Goal: Task Accomplishment & Management: Use online tool/utility

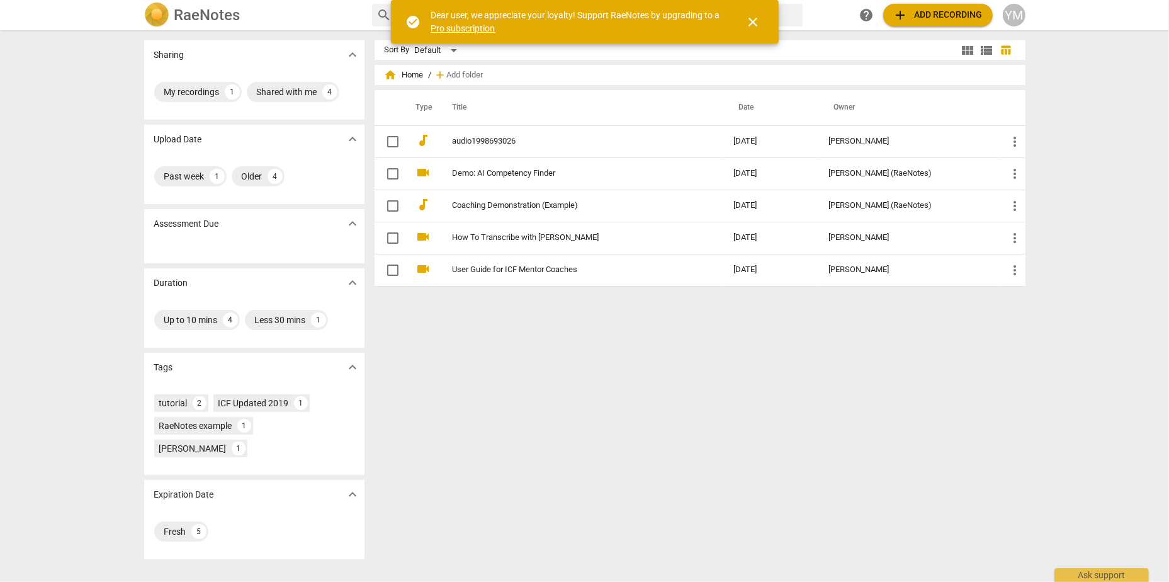
click at [926, 13] on span "add Add recording" at bounding box center [937, 15] width 89 height 15
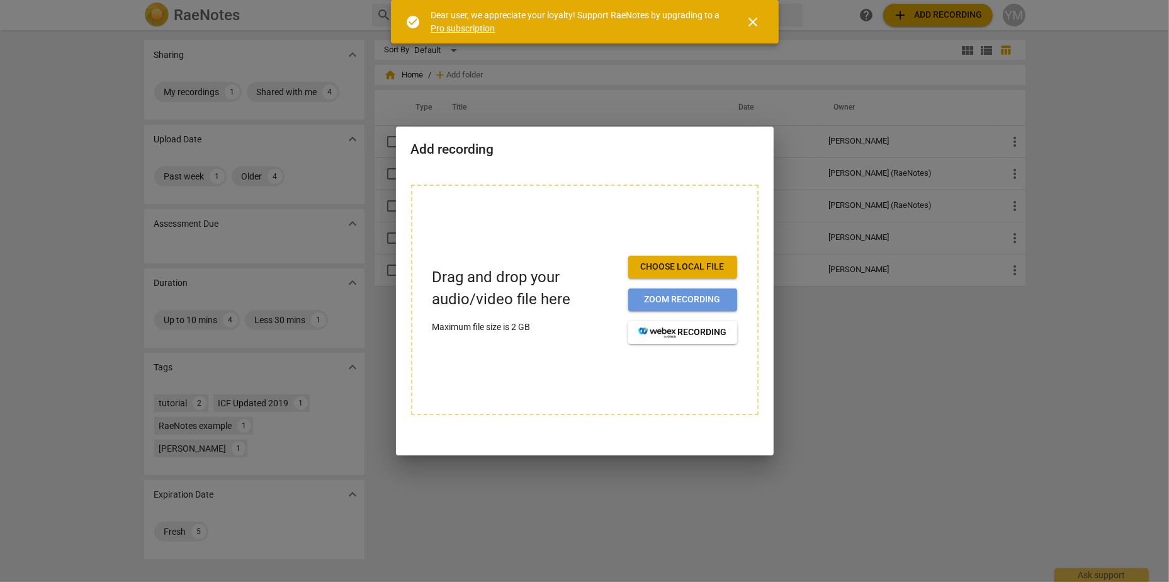
click at [698, 300] on span "Zoom recording" at bounding box center [682, 299] width 89 height 13
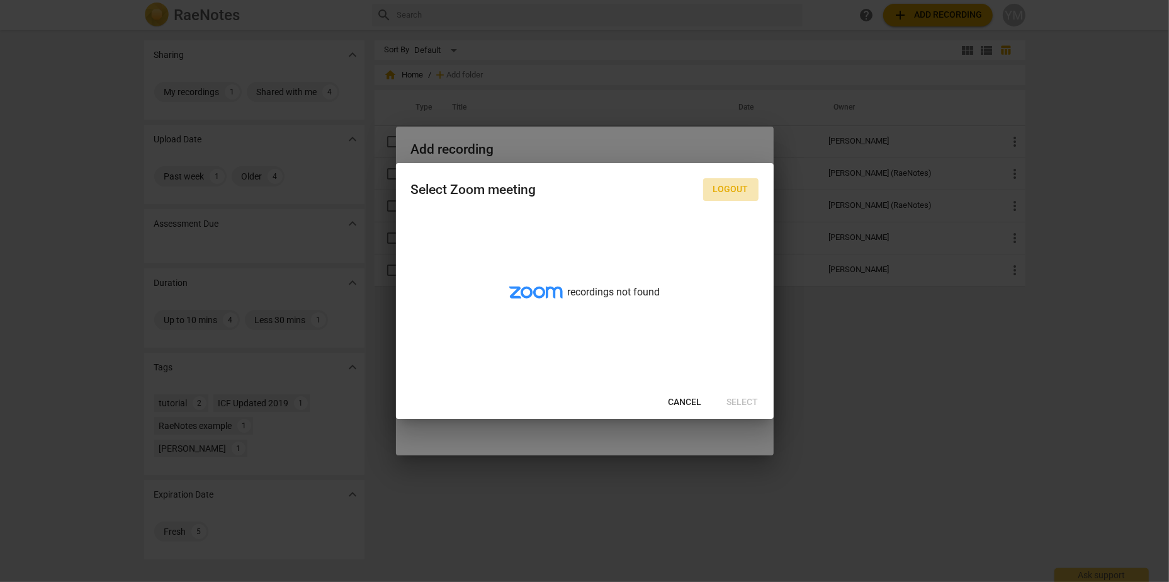
click at [729, 190] on span "Logout" at bounding box center [730, 189] width 35 height 13
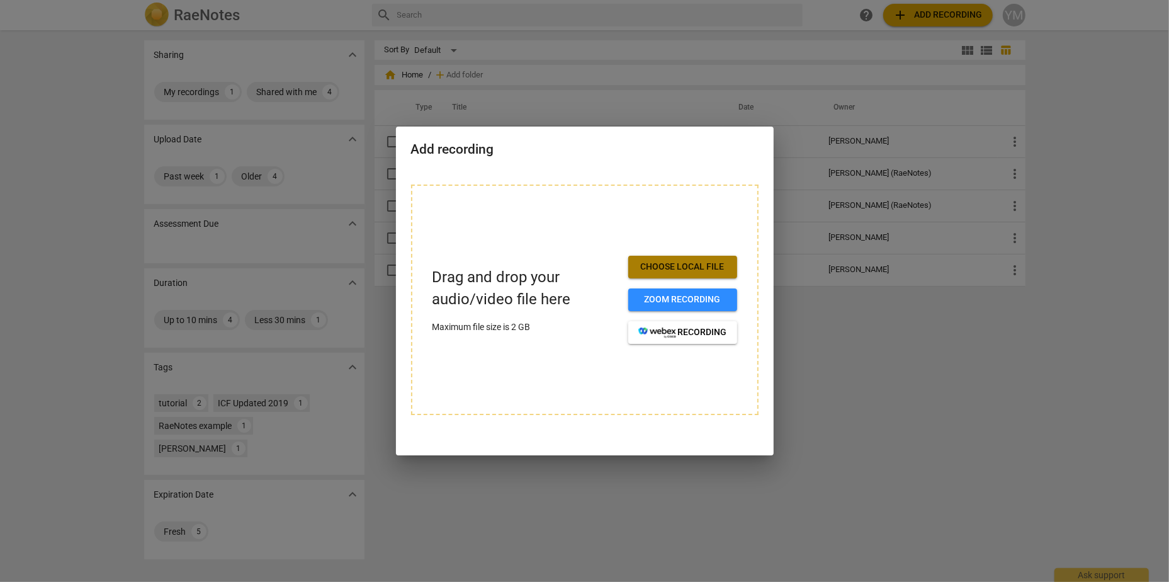
click at [667, 270] on span "Choose local file" at bounding box center [682, 267] width 89 height 13
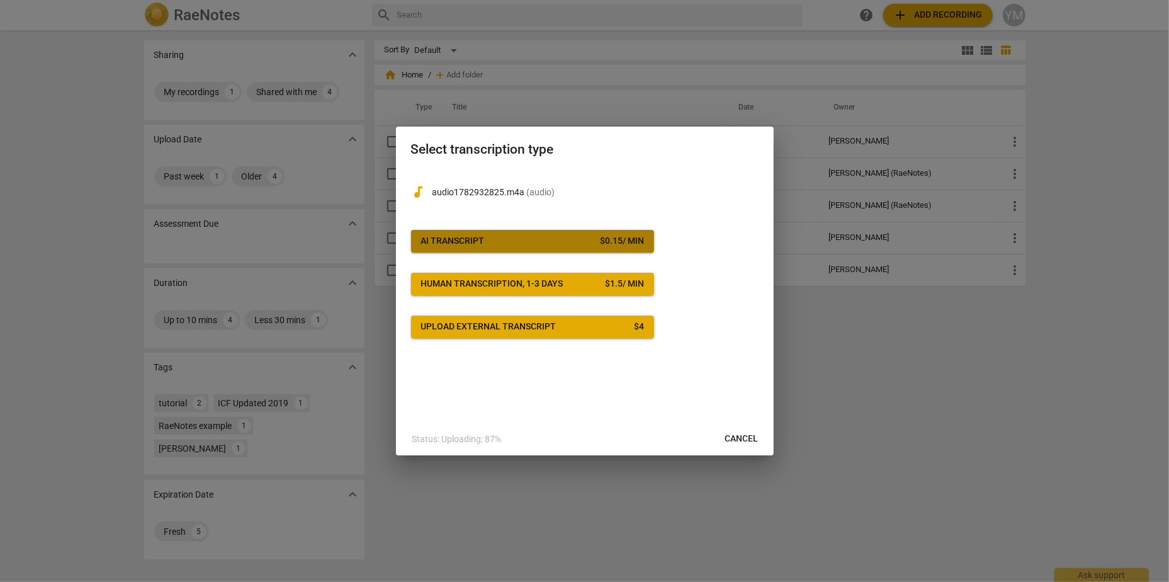
click at [467, 239] on div "AI Transcript" at bounding box center [453, 241] width 64 height 13
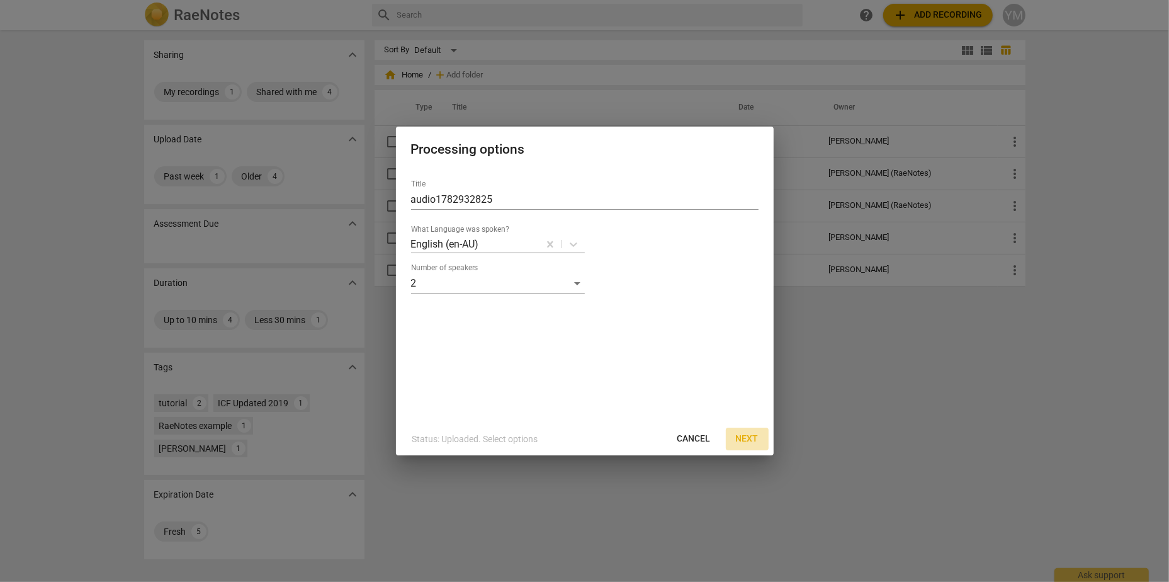
click at [752, 438] on span "Next" at bounding box center [747, 439] width 23 height 13
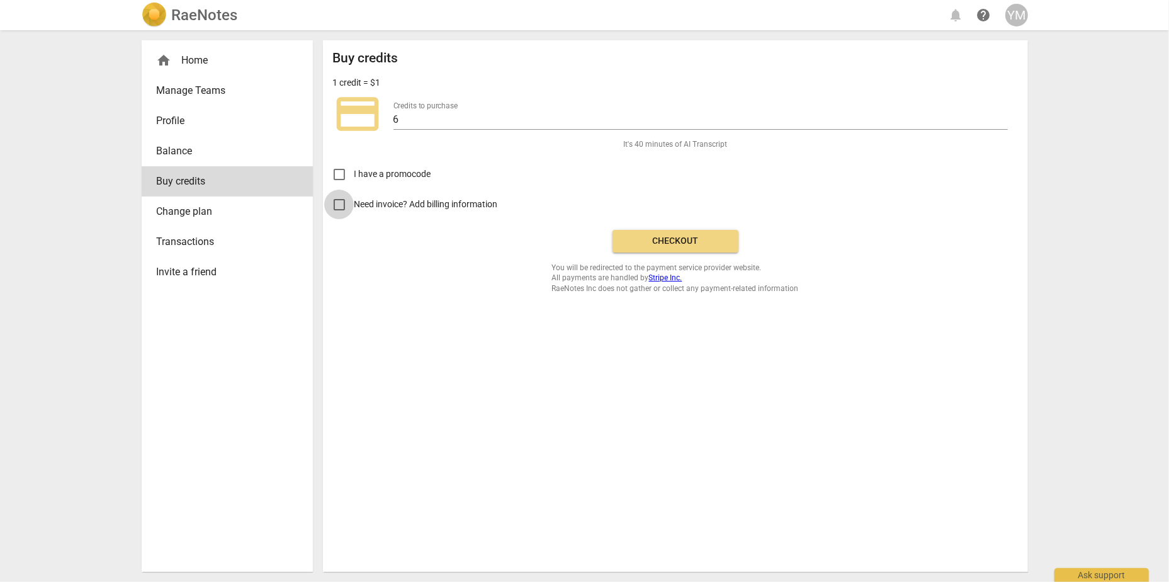
click at [334, 204] on input "Need invoice? Add billing information" at bounding box center [339, 205] width 30 height 30
checkbox input "true"
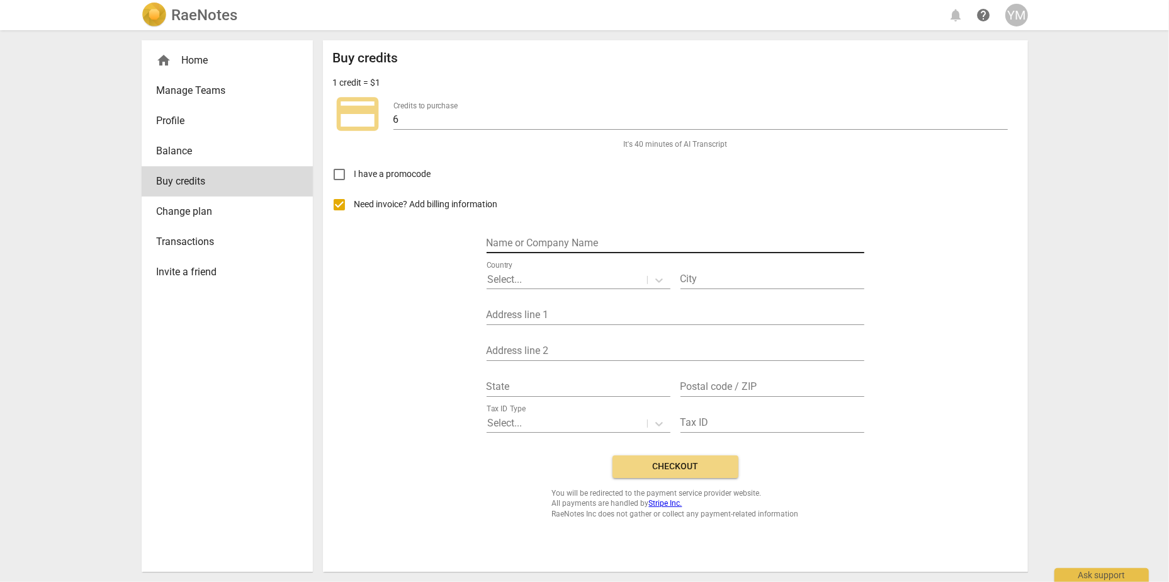
click at [529, 237] on input "text" at bounding box center [676, 244] width 378 height 18
type input "Director"
type input "Auckland"
type input "24 Hackett Street, Saint Marys Bay, Auckland 1011"
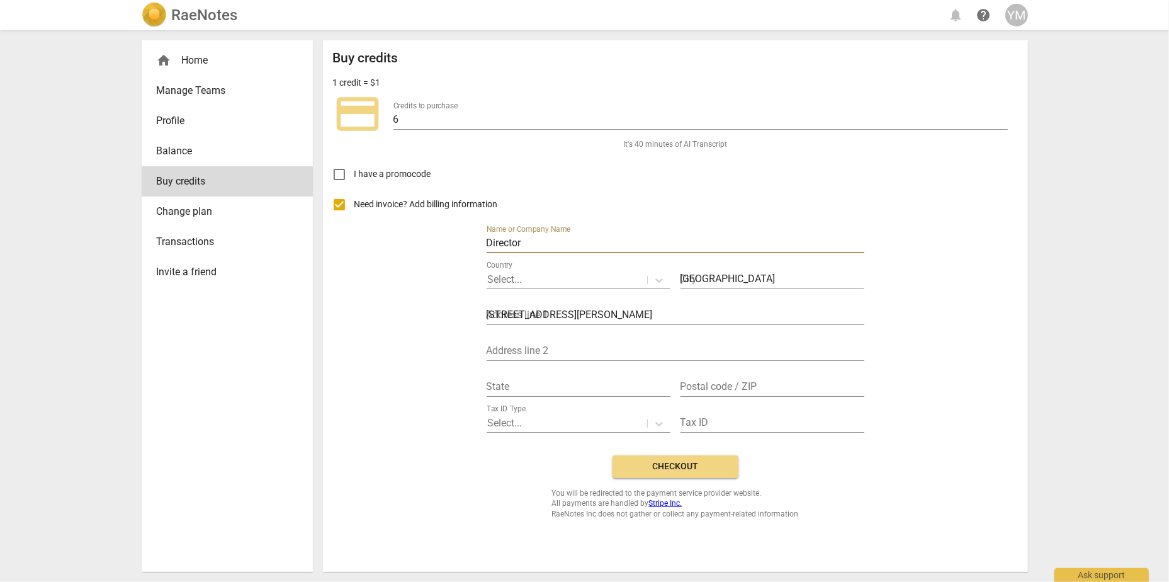
type input "1011"
drag, startPoint x: 529, startPoint y: 244, endPoint x: 439, endPoint y: 231, distance: 90.9
click at [439, 231] on div "Need invoice? Add billing information Name or Company Name Director Country Sel…" at bounding box center [675, 318] width 685 height 256
type input "Strategic Direction Consulting Limited"
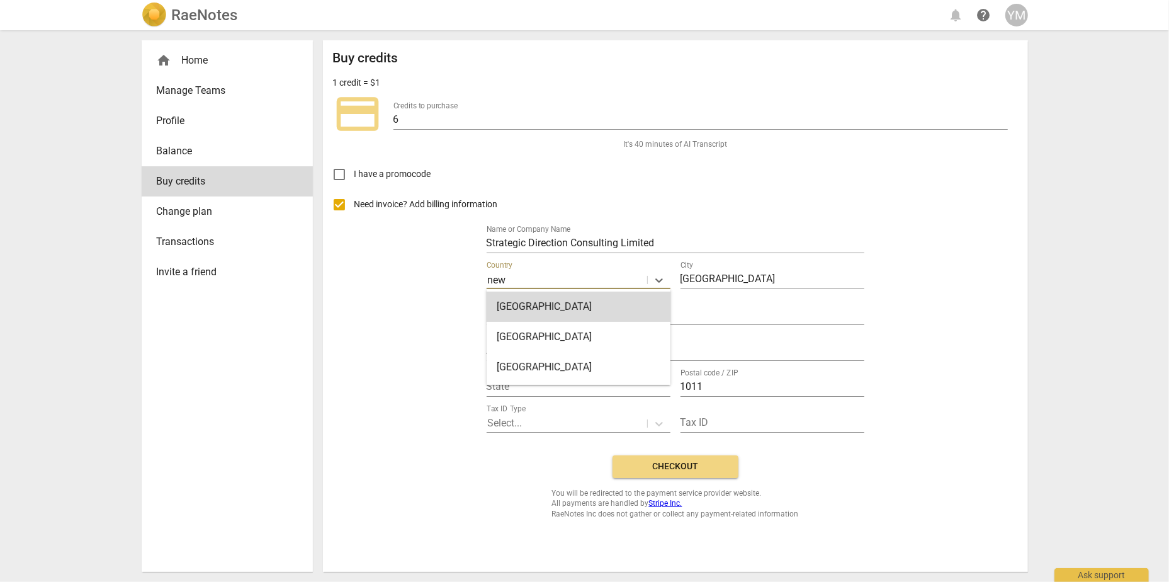
type input "new"
click at [533, 335] on div "New Zealand" at bounding box center [579, 337] width 184 height 30
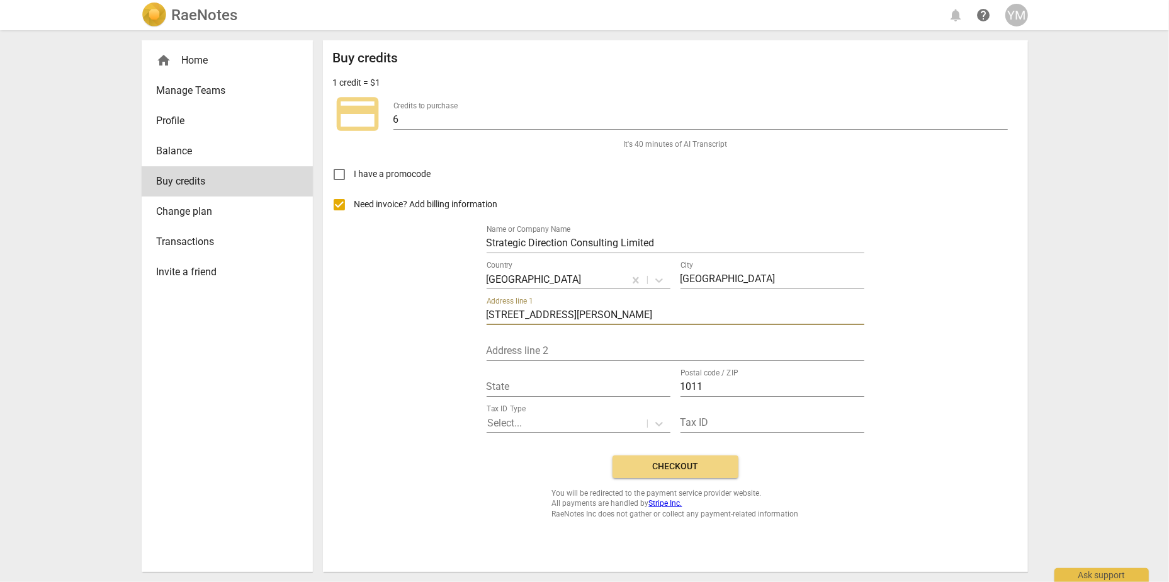
drag, startPoint x: 642, startPoint y: 314, endPoint x: 568, endPoint y: 310, distance: 74.4
click at [568, 310] on input "24 Hackett Street, Saint Marys Bay, Auckland 1011" at bounding box center [676, 316] width 378 height 18
type input "24 Hackett Street, Auckland 1011"
click at [528, 346] on input "text" at bounding box center [676, 351] width 378 height 18
paste input "Saint Marys Bay,"
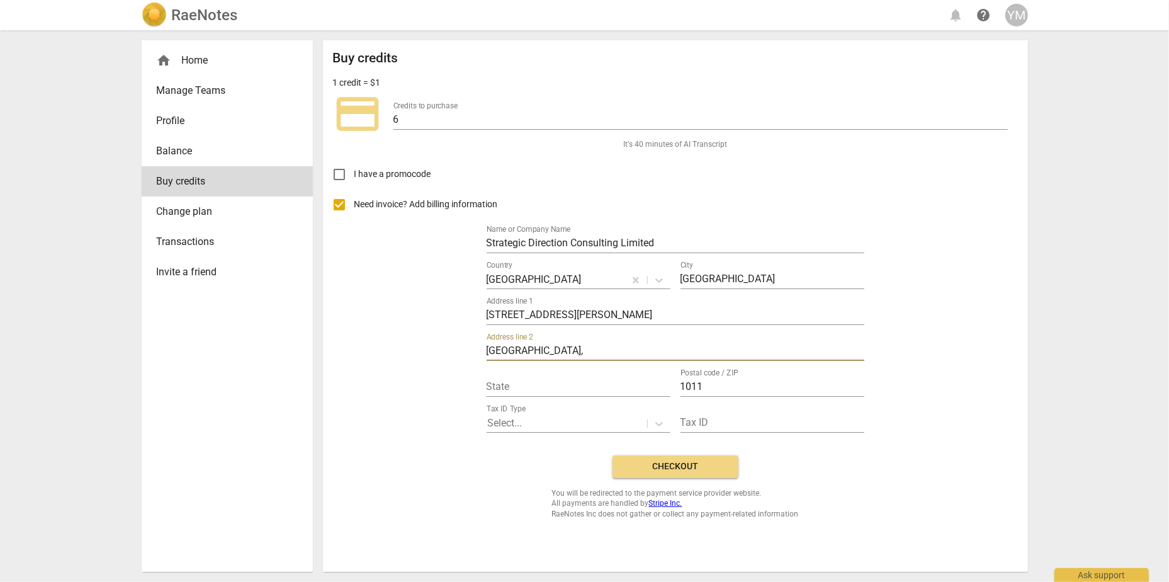
type input "Saint Marys Bay,"
click at [349, 415] on div "Need invoice? Add billing information Name or Company Name Strategic Direction …" at bounding box center [675, 318] width 685 height 256
drag, startPoint x: 641, startPoint y: 311, endPoint x: 564, endPoint y: 311, distance: 76.8
click at [564, 311] on input "24 Hackett Street, Auckland 1011" at bounding box center [676, 316] width 378 height 18
type input "24 Hackett Street"
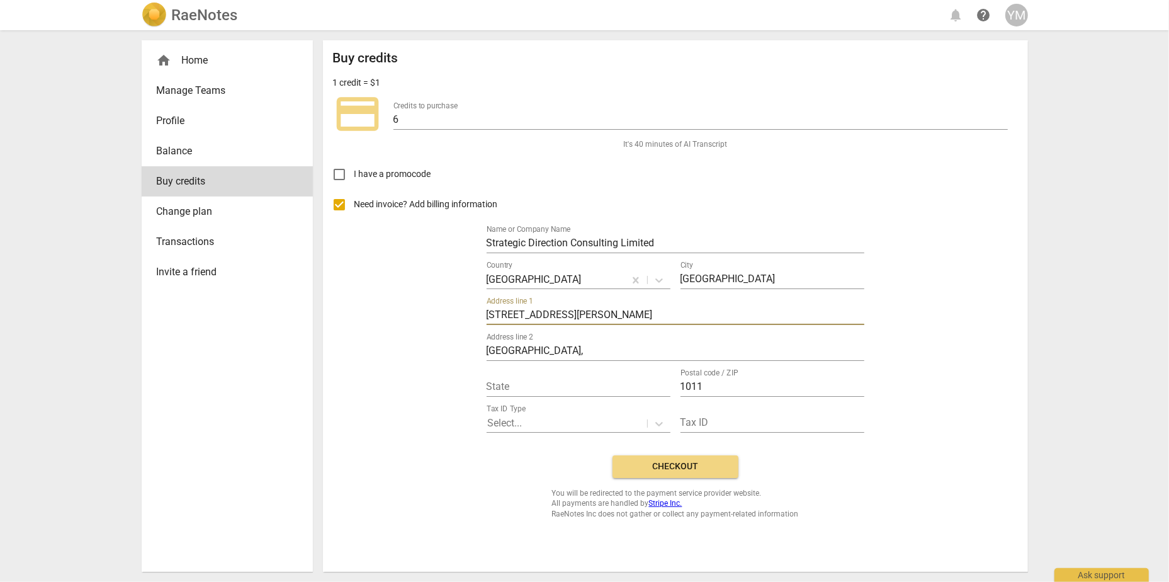
click at [380, 381] on div "Need invoice? Add billing information Name or Company Name Strategic Direction …" at bounding box center [675, 318] width 685 height 256
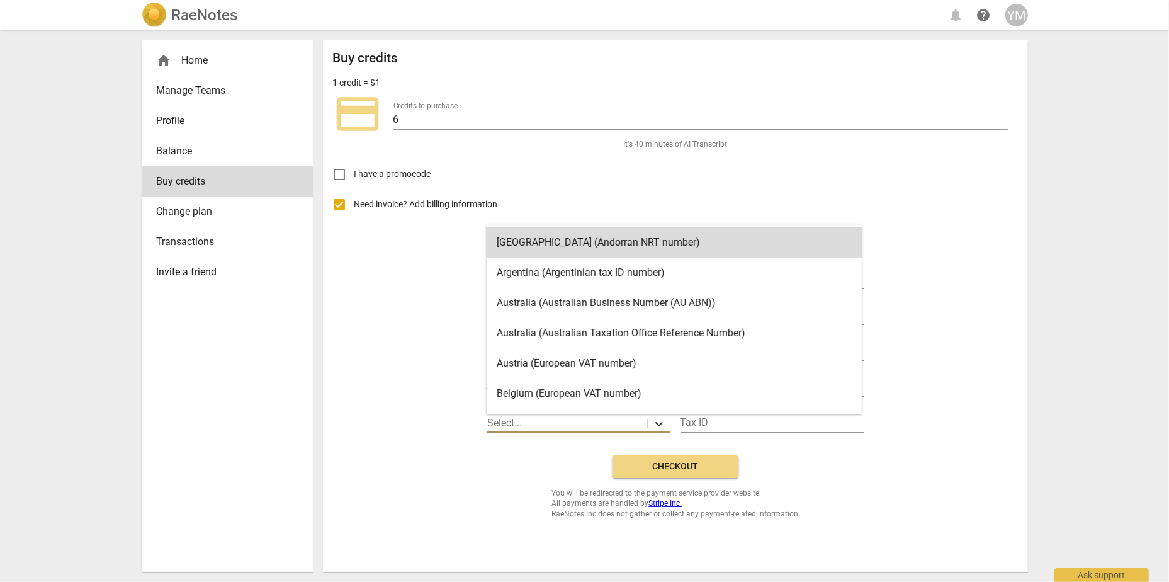
click at [660, 422] on icon at bounding box center [659, 424] width 8 height 4
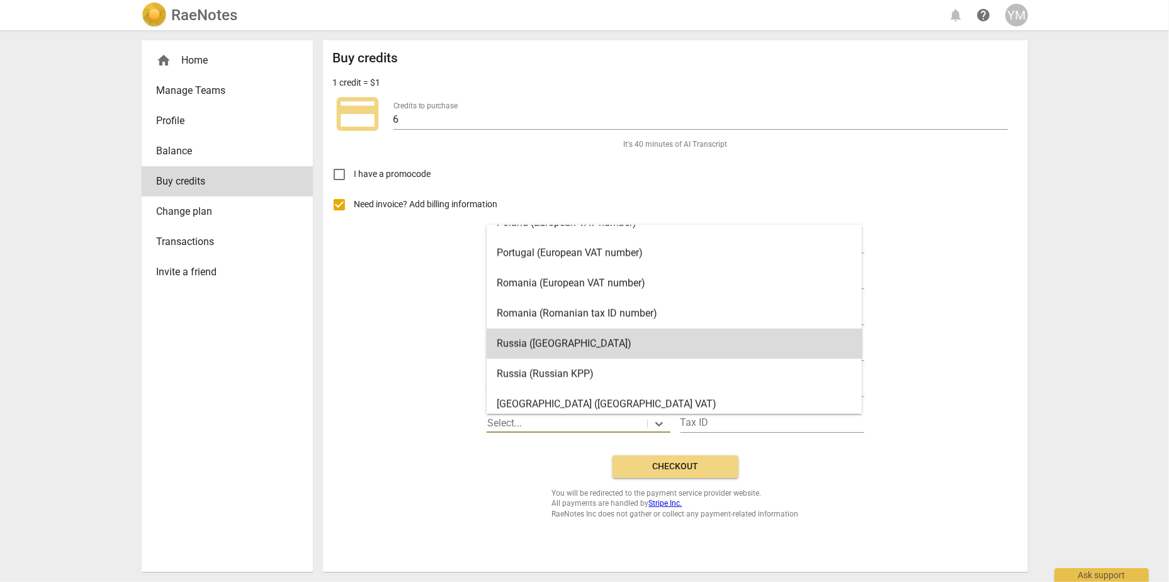
scroll to position [1578, 0]
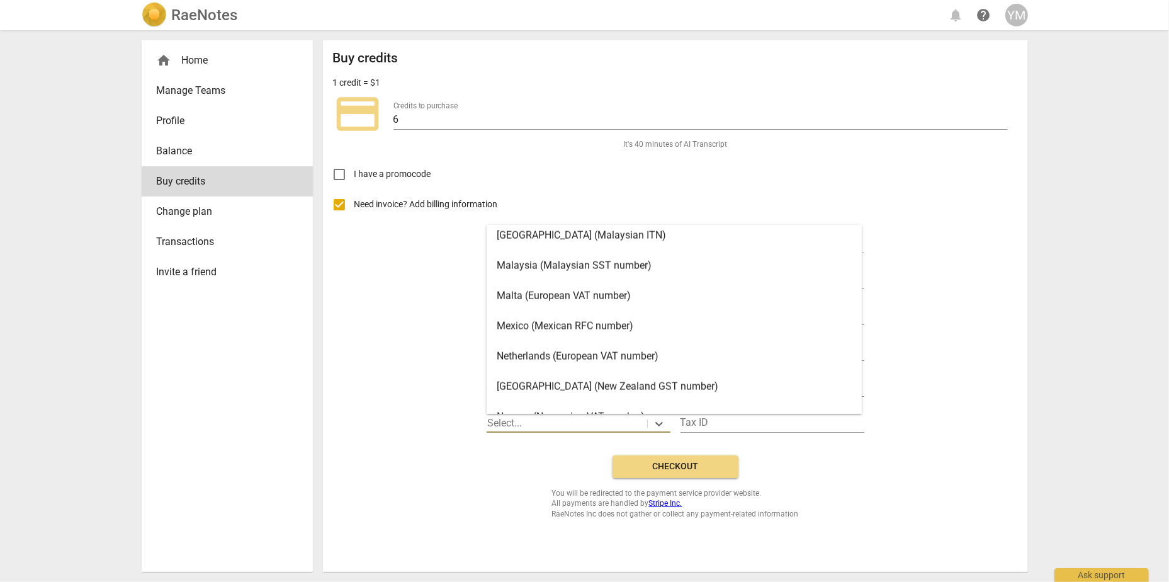
click at [605, 387] on div "New Zealand (New Zealand GST number)" at bounding box center [674, 386] width 375 height 30
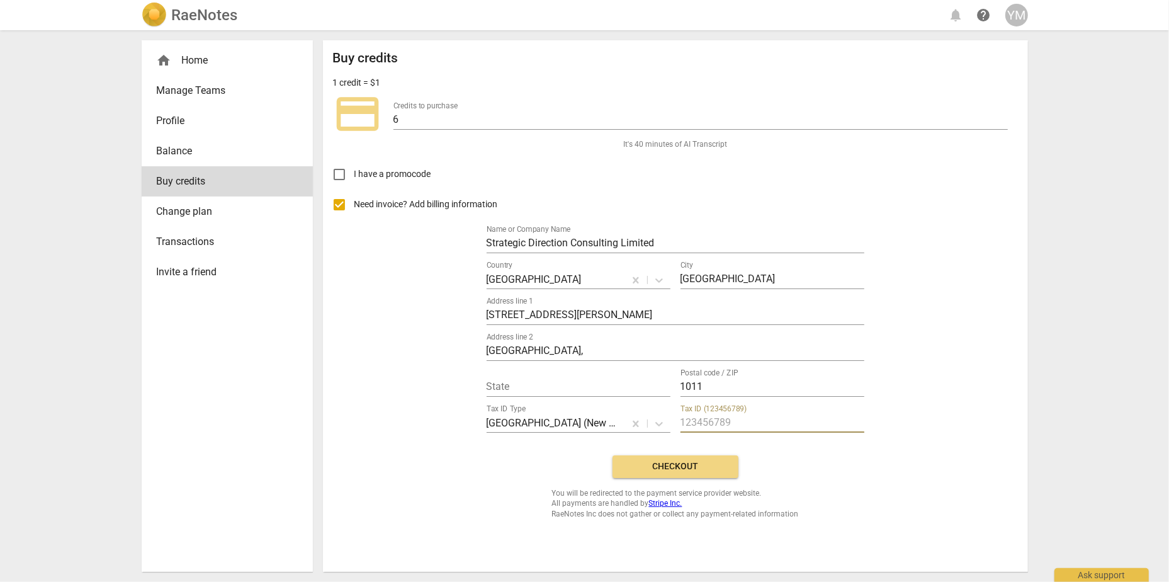
click at [701, 421] on input "text" at bounding box center [773, 423] width 184 height 18
type input "87594564"
click at [679, 468] on span "Checkout" at bounding box center [676, 466] width 106 height 13
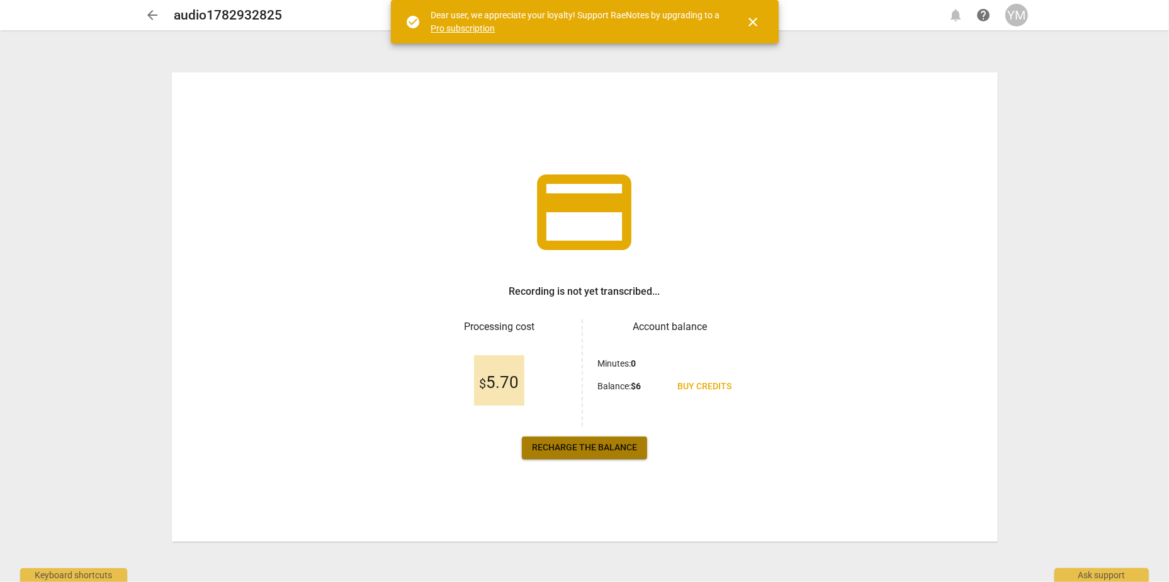
click at [599, 446] on span "Recharge the balance" at bounding box center [584, 447] width 105 height 13
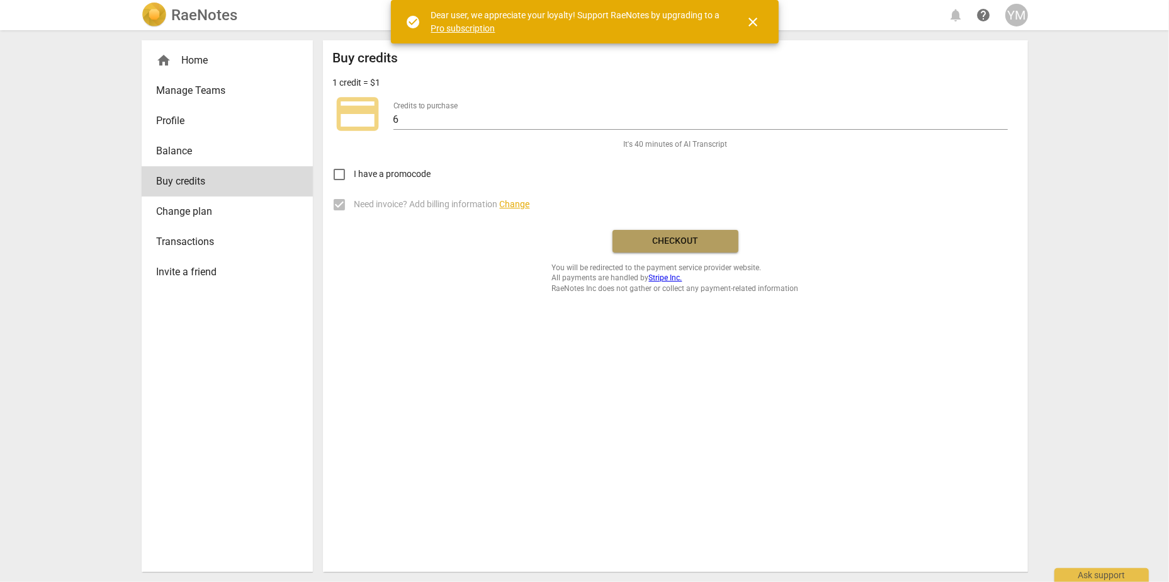
click at [663, 239] on span "Checkout" at bounding box center [676, 241] width 106 height 13
click at [451, 300] on div "Buy credits 1 credit = $1 credit_card Credits to purchase 6 It's 40 minutes of …" at bounding box center [675, 305] width 705 height 531
click at [450, 25] on link "Pro subscription" at bounding box center [463, 28] width 64 height 10
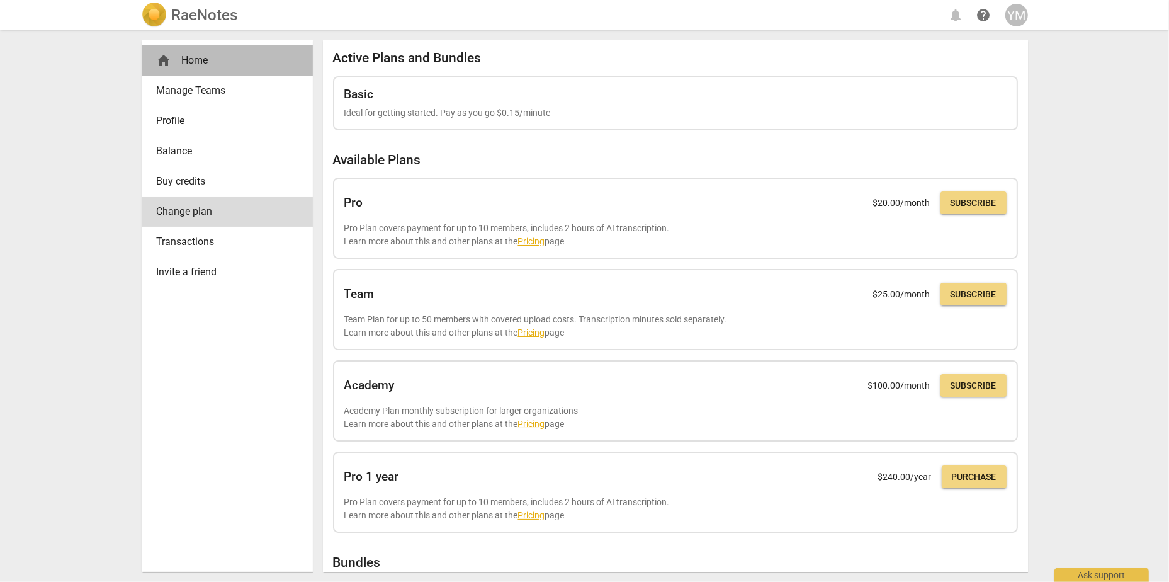
click at [187, 62] on div "home Home" at bounding box center [222, 60] width 131 height 15
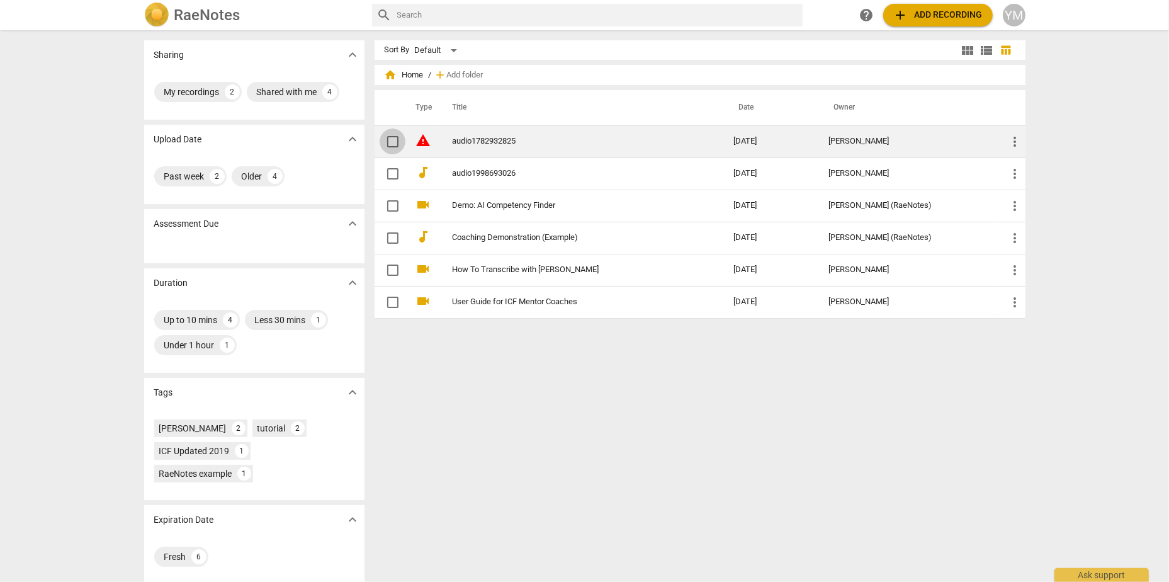
click at [387, 140] on input "checkbox" at bounding box center [393, 141] width 26 height 15
checkbox input "false"
click at [481, 139] on link "audio1782932825" at bounding box center [570, 141] width 235 height 9
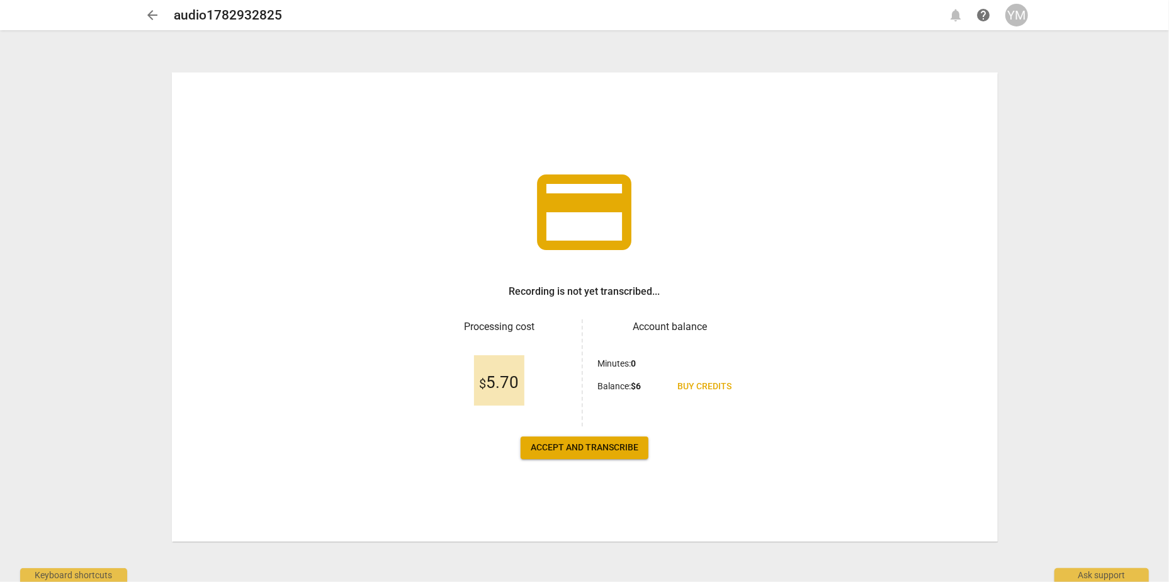
click at [591, 448] on span "Accept and transcribe" at bounding box center [585, 447] width 108 height 13
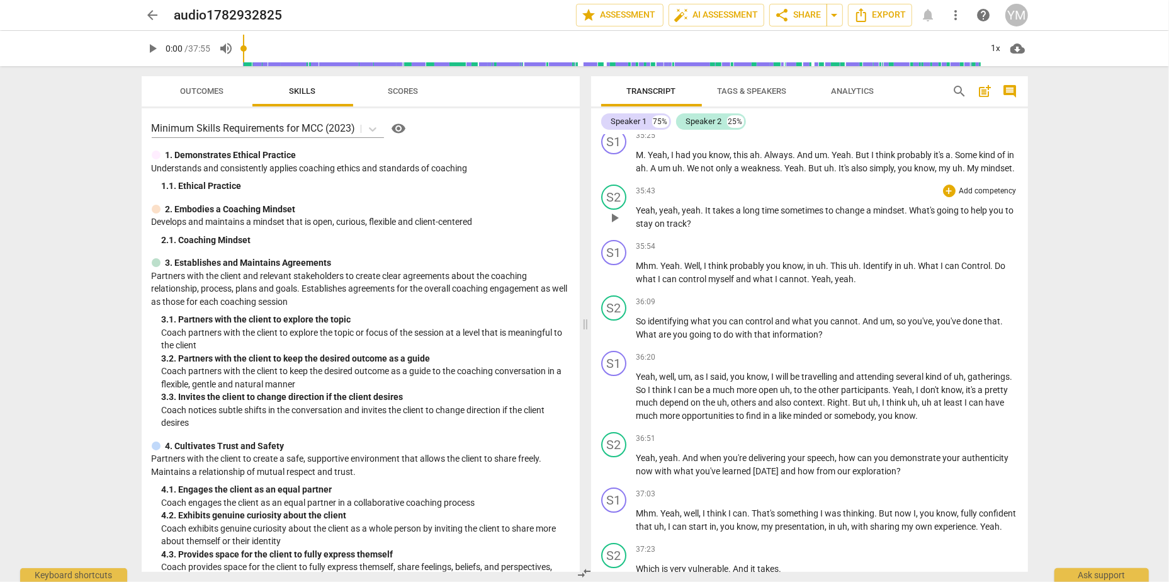
scroll to position [8353, 0]
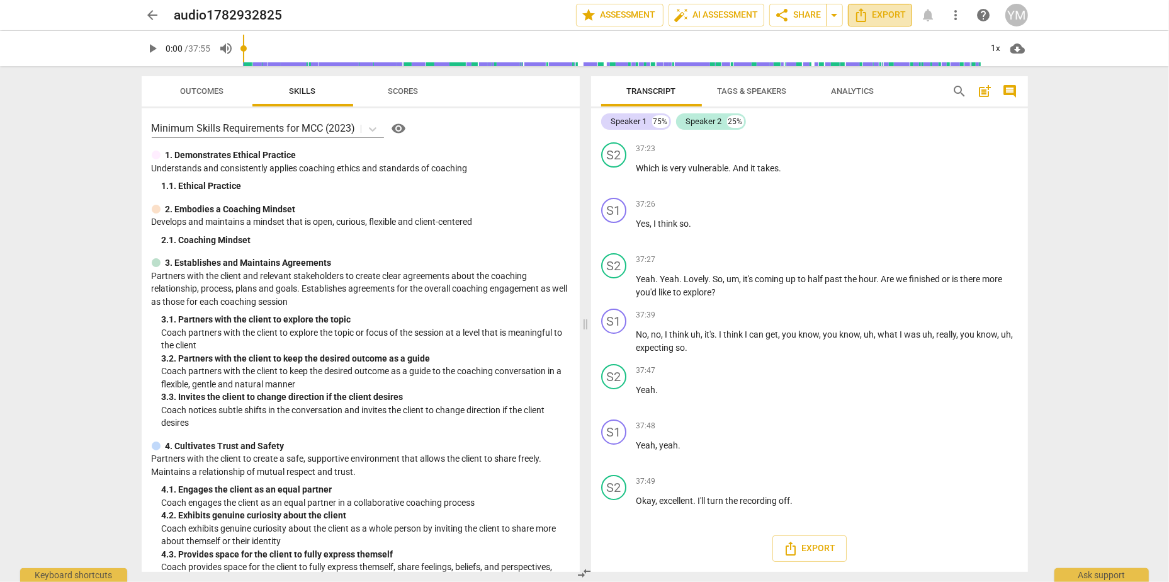
click at [880, 14] on span "Export" at bounding box center [880, 15] width 53 height 15
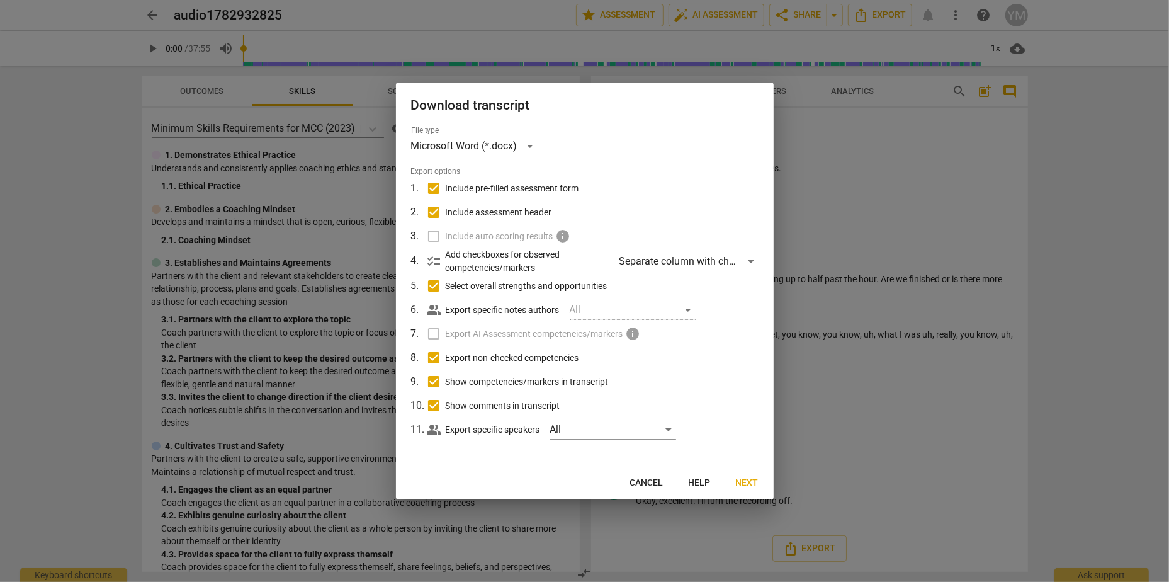
click at [746, 484] on span "Next" at bounding box center [747, 483] width 23 height 13
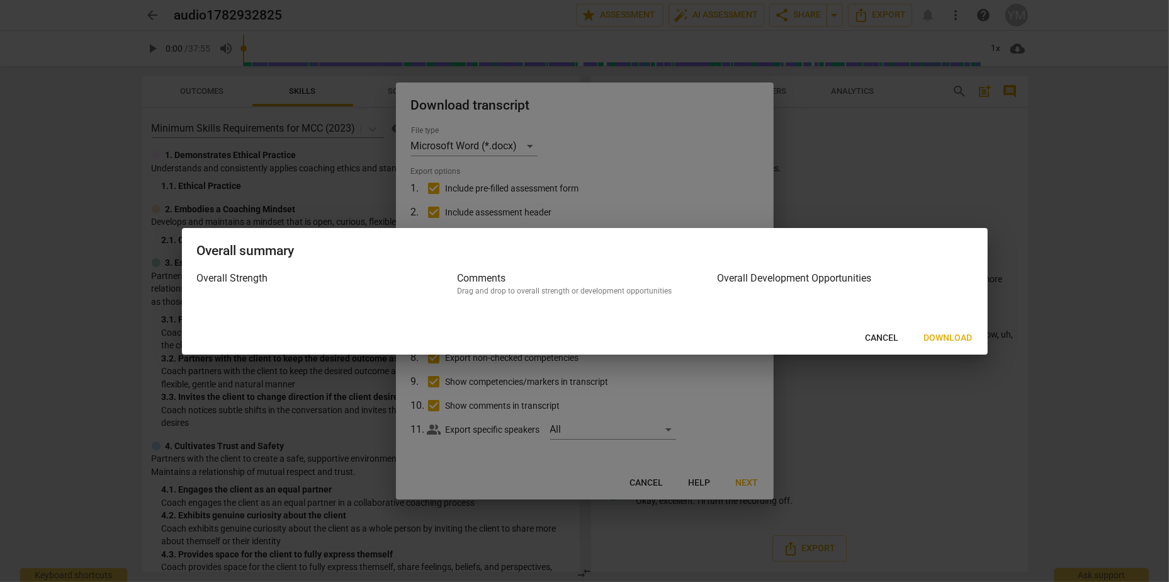
click at [948, 339] on span "Download" at bounding box center [948, 338] width 48 height 13
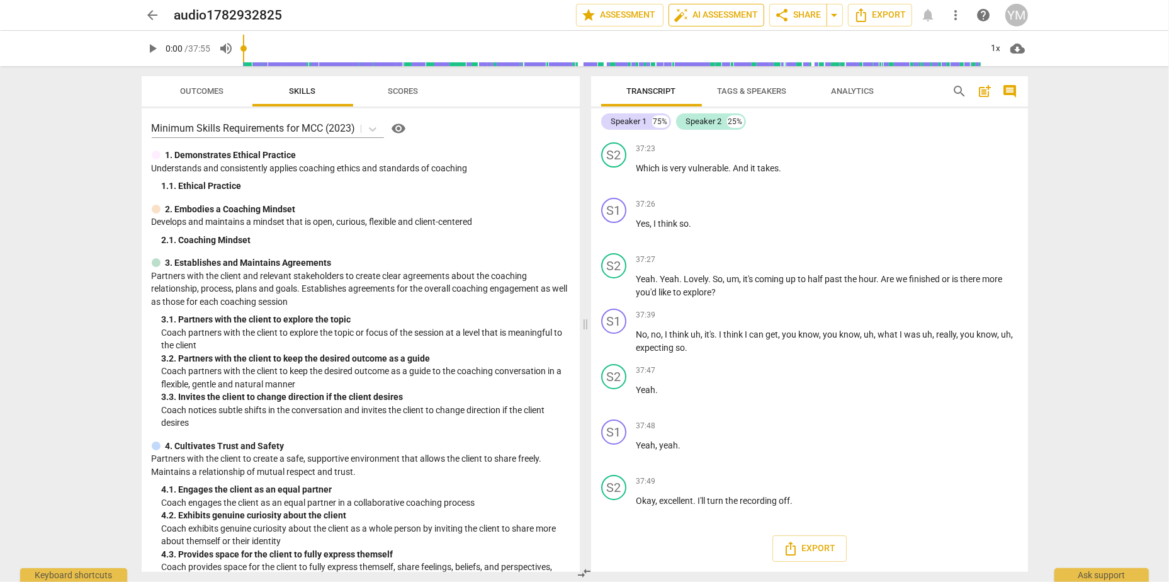
click at [717, 11] on span "auto_fix_high AI Assessment" at bounding box center [716, 15] width 84 height 15
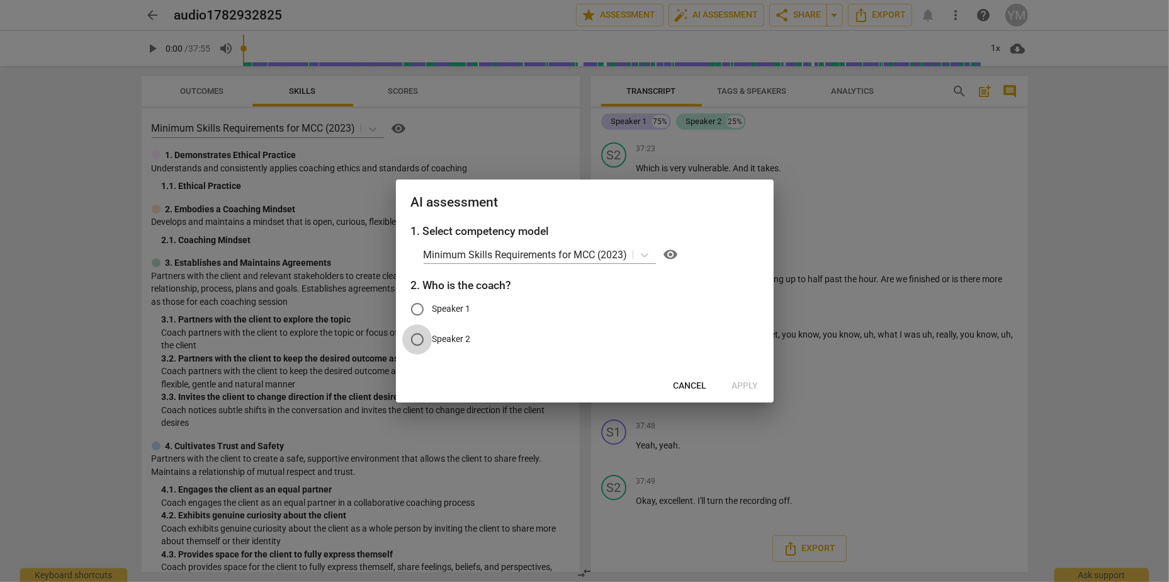
click at [414, 344] on input "Speaker 2" at bounding box center [417, 339] width 30 height 30
radio input "true"
click at [750, 386] on span "Apply" at bounding box center [745, 386] width 26 height 13
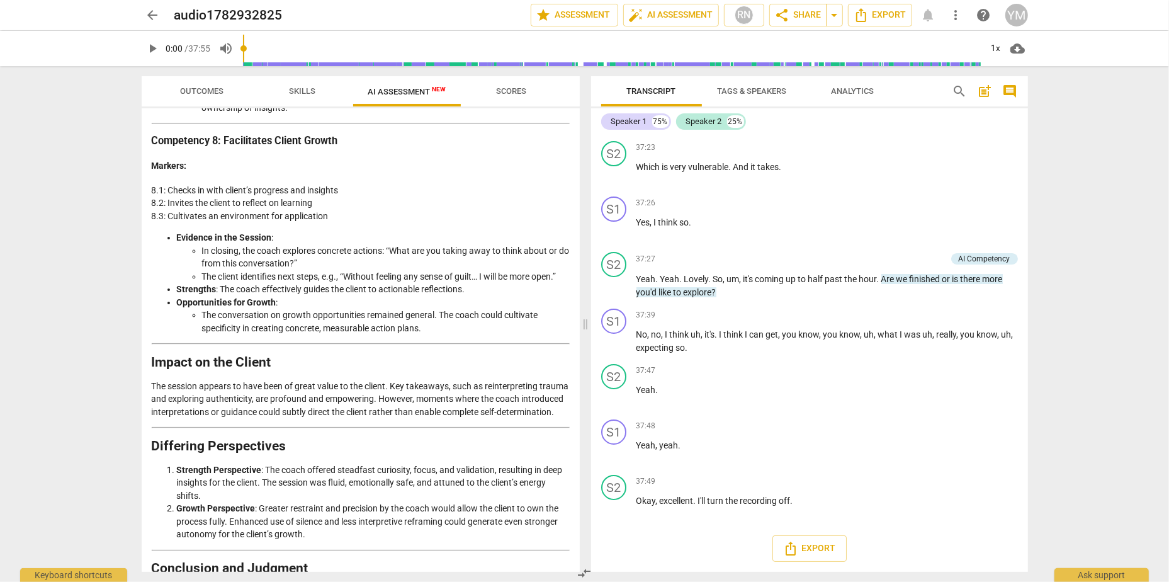
scroll to position [1604, 0]
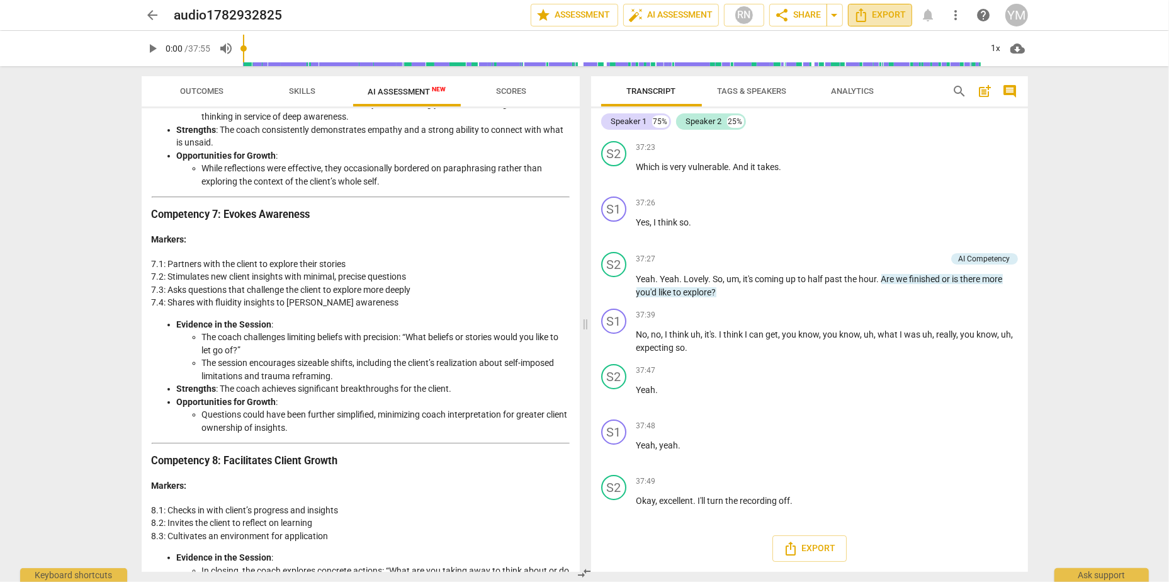
click at [875, 15] on span "Export" at bounding box center [880, 15] width 53 height 15
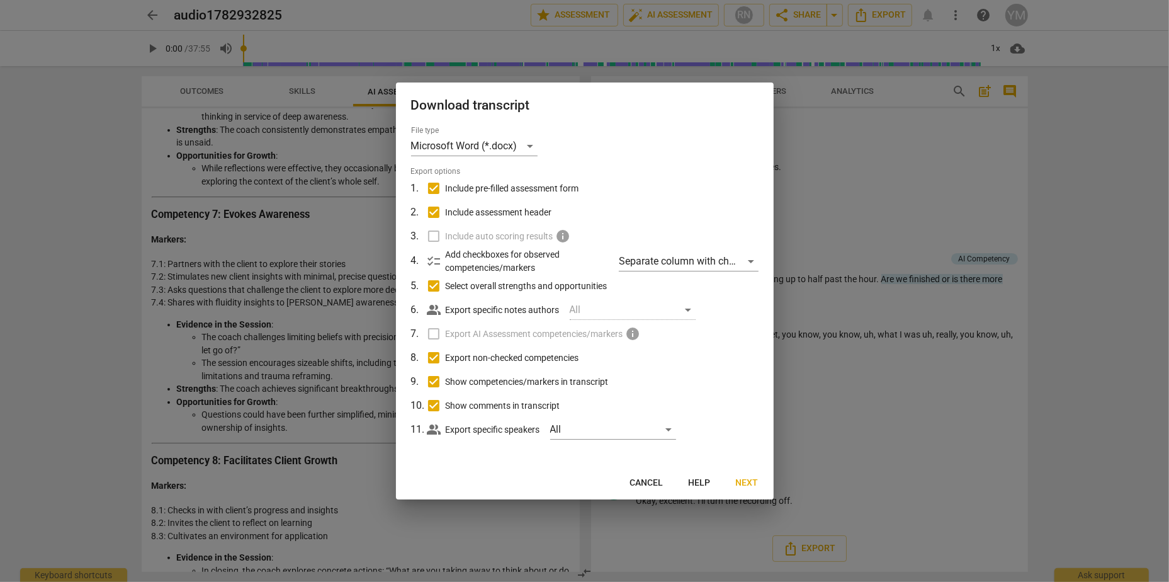
click at [748, 484] on span "Next" at bounding box center [747, 483] width 23 height 13
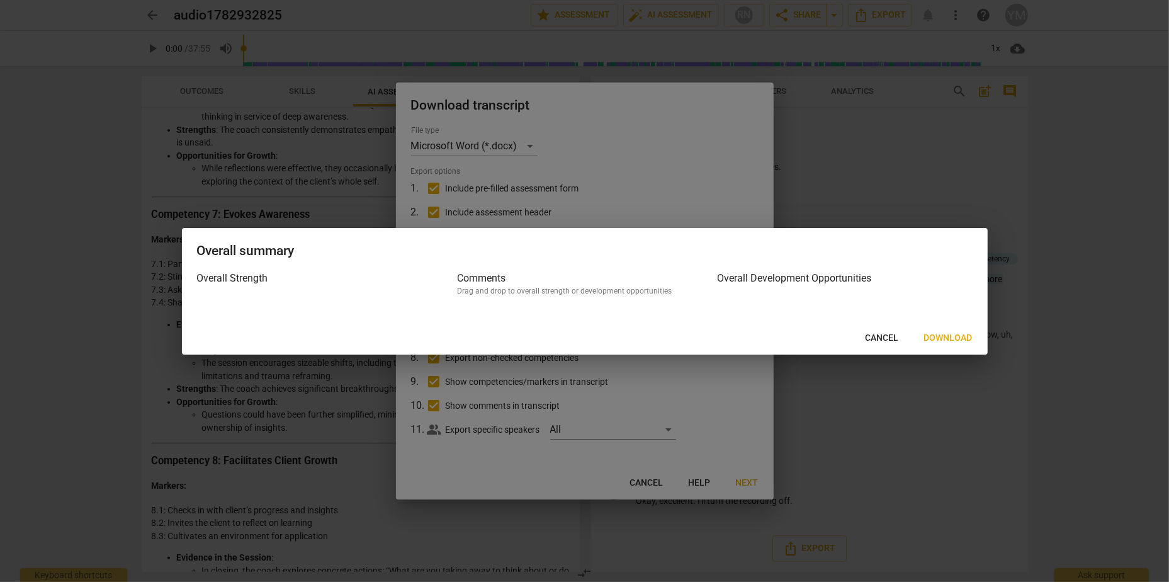
click at [876, 336] on span "Cancel" at bounding box center [882, 338] width 33 height 13
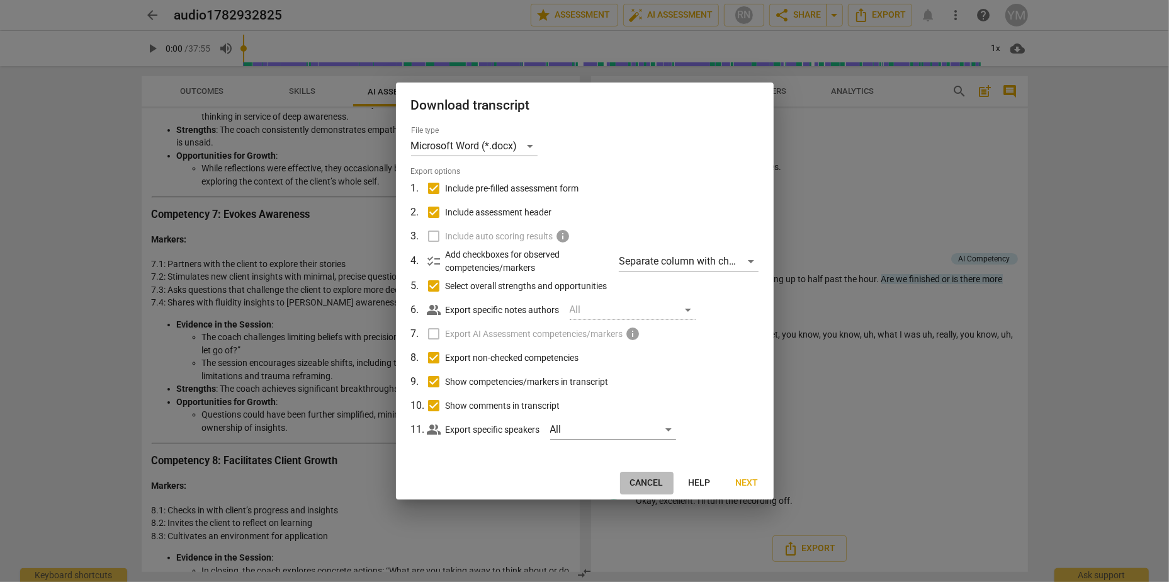
click at [658, 480] on span "Cancel" at bounding box center [646, 483] width 33 height 13
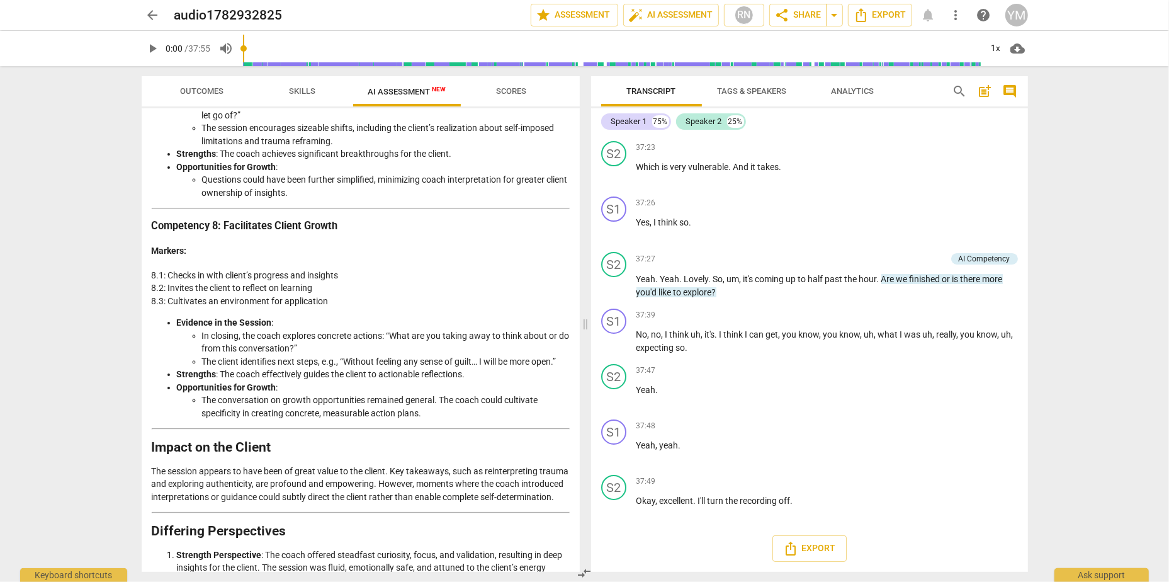
scroll to position [1855, 0]
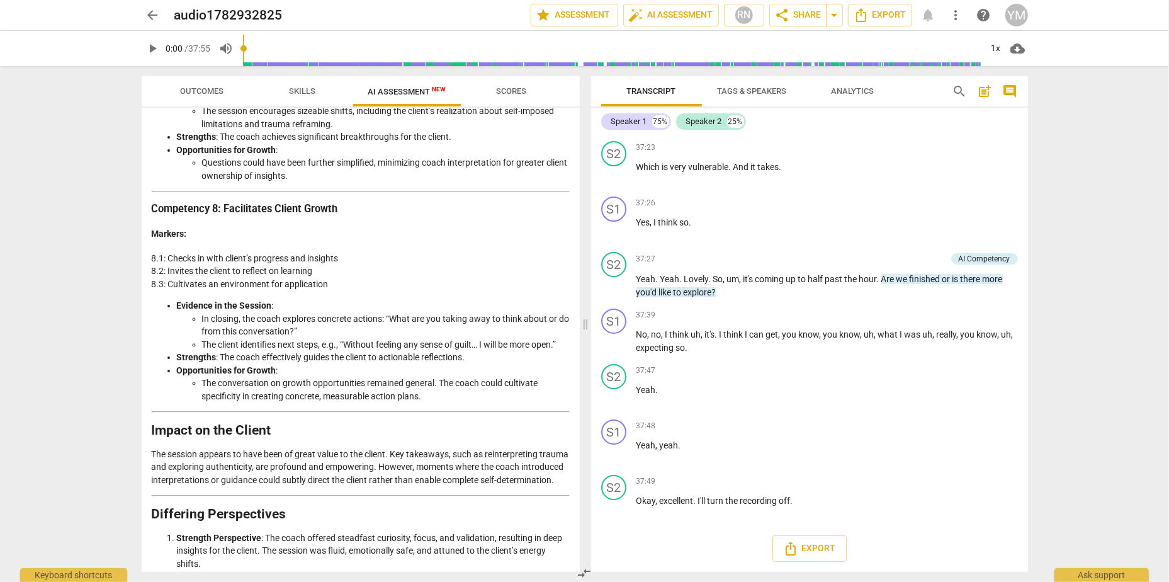
click at [481, 487] on p "The session appears to have been of great value to the client. Key takeaways, s…" at bounding box center [361, 467] width 418 height 39
click at [880, 16] on span "Export" at bounding box center [880, 15] width 53 height 15
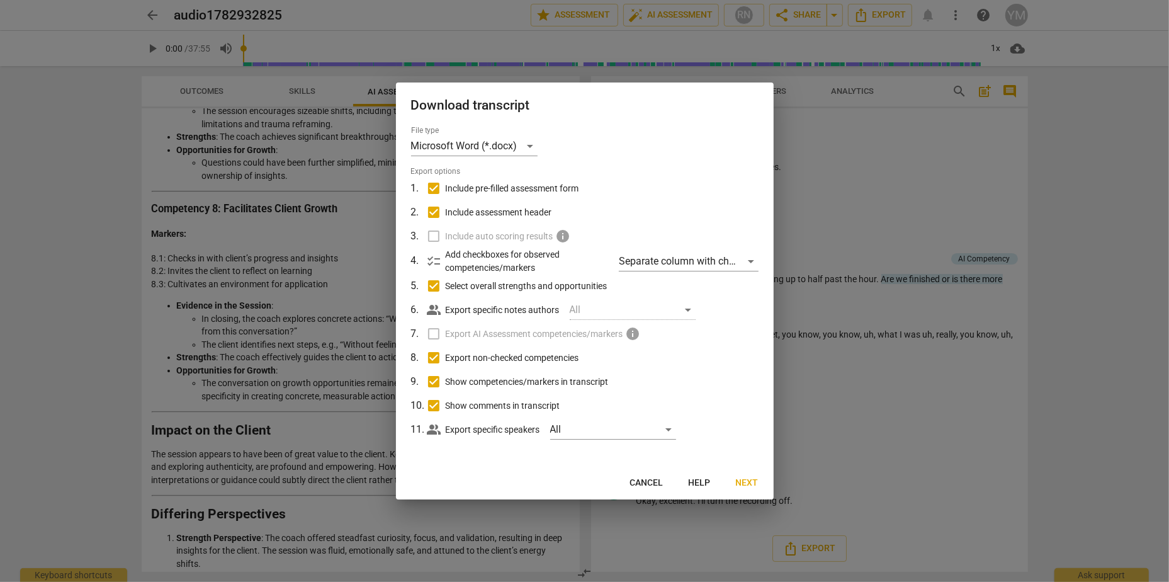
click at [430, 336] on label "Export AI Assessment competencies/markers info" at bounding box center [584, 334] width 330 height 24
click at [750, 261] on div "Separate column with check marks" at bounding box center [688, 261] width 139 height 20
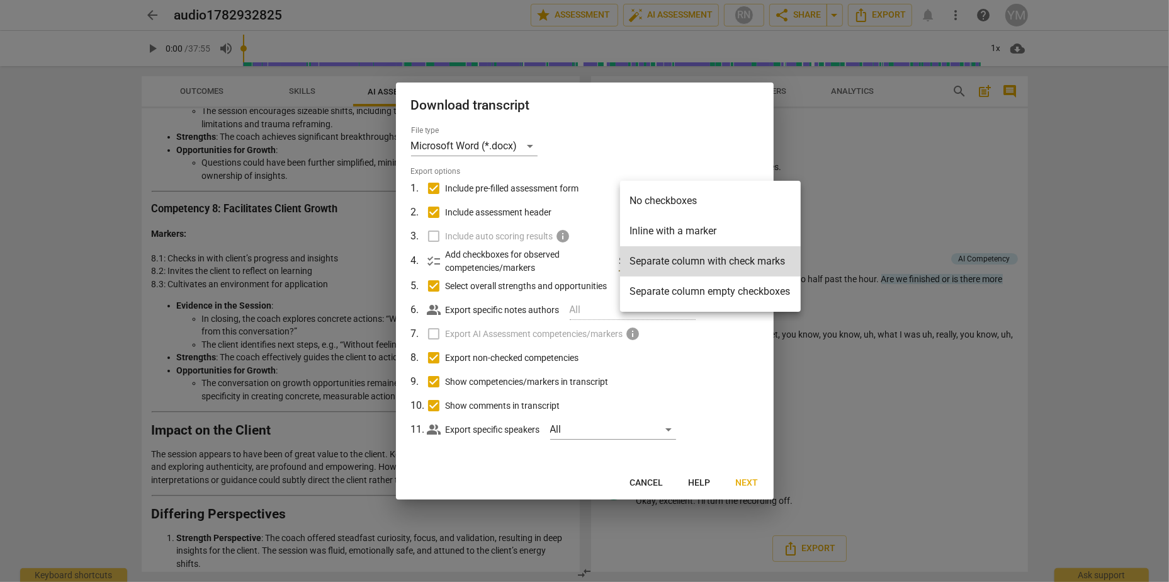
click at [748, 478] on div at bounding box center [584, 291] width 1169 height 582
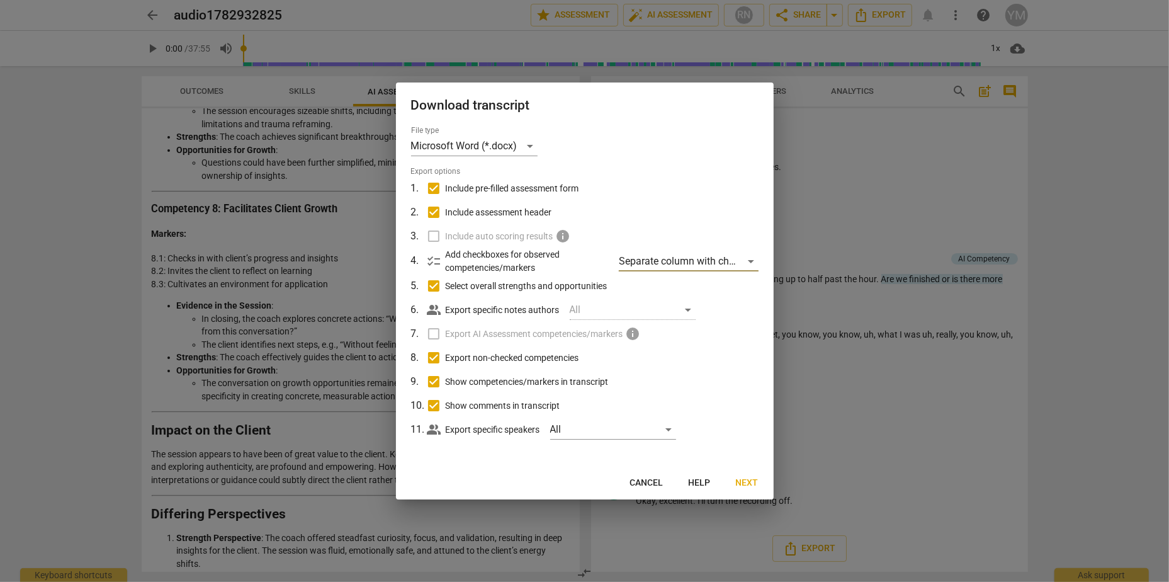
click at [748, 478] on span "Next" at bounding box center [747, 483] width 23 height 13
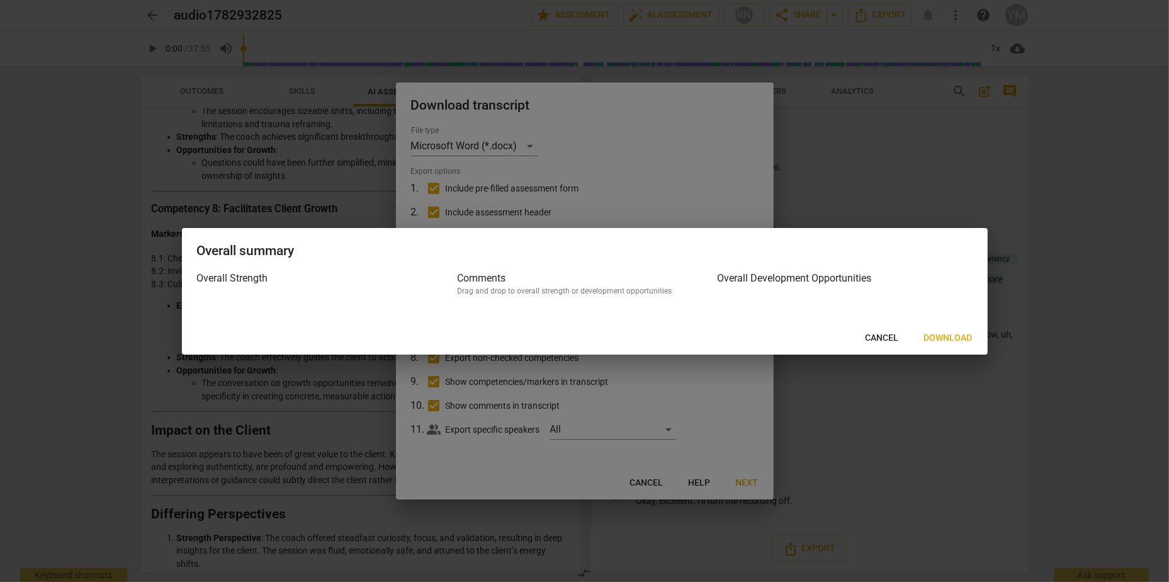
click at [949, 335] on span "Download" at bounding box center [948, 338] width 48 height 13
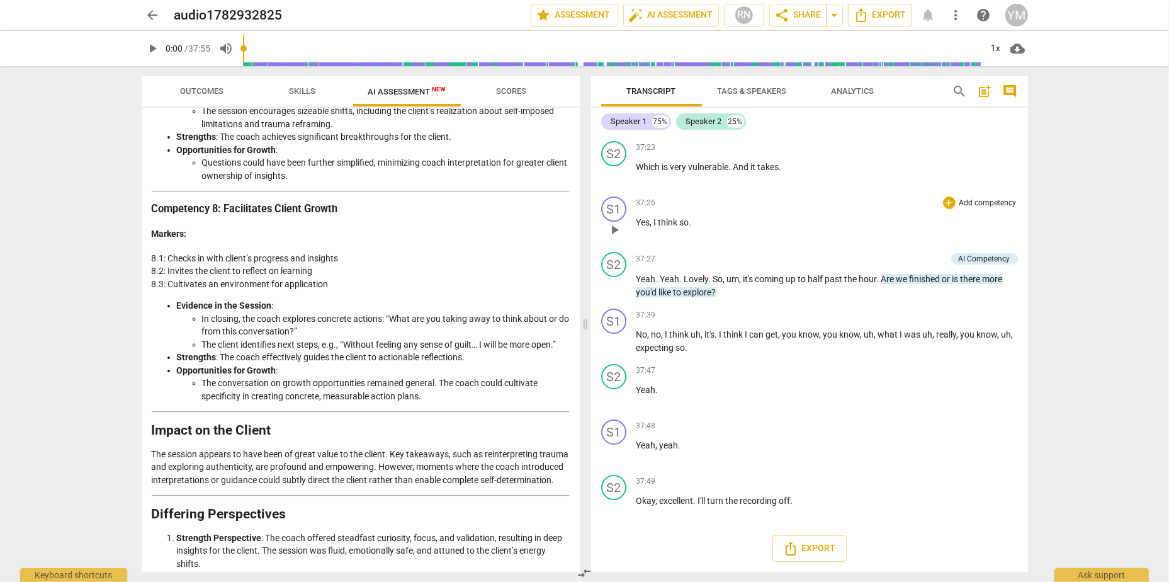
click at [966, 235] on div "37:26 + Add competency keyboard_arrow_right Yes , I think so ." at bounding box center [828, 218] width 382 height 45
click at [390, 93] on span "AI Assessment New" at bounding box center [407, 91] width 78 height 9
click at [561, 13] on span "star Assessment" at bounding box center [574, 15] width 76 height 15
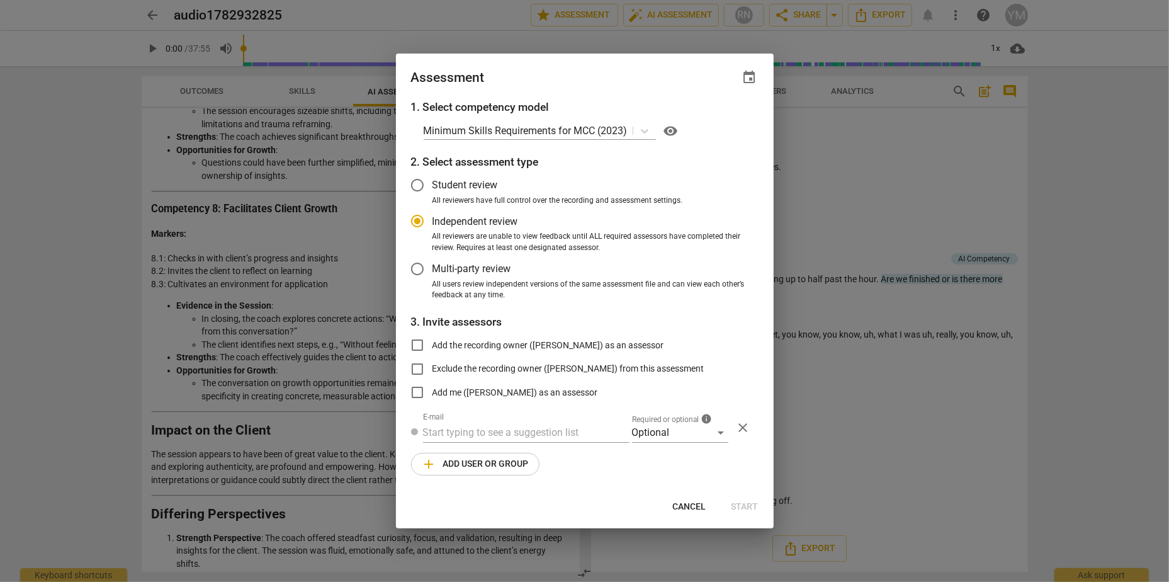
radio input "false"
click at [416, 343] on input "Add the recording owner ([PERSON_NAME]) as an assessor" at bounding box center [417, 345] width 30 height 30
checkbox input "true"
radio input "false"
click at [741, 194] on label "Student review" at bounding box center [575, 185] width 346 height 30
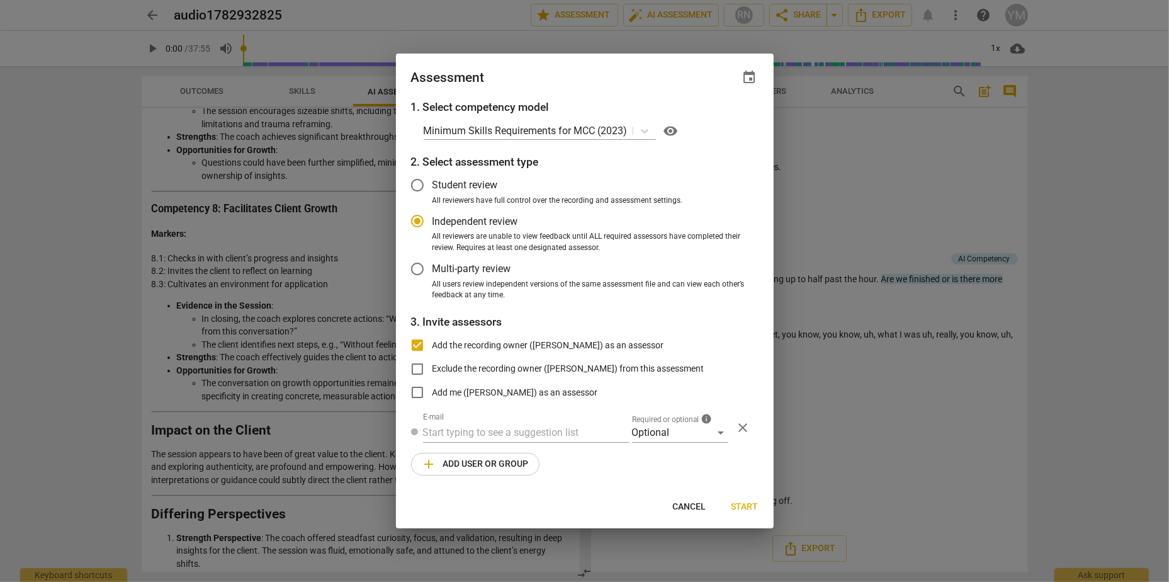
click at [433, 194] on input "Student review" at bounding box center [417, 185] width 30 height 30
click at [693, 497] on button "Cancel" at bounding box center [690, 506] width 54 height 23
radio input "false"
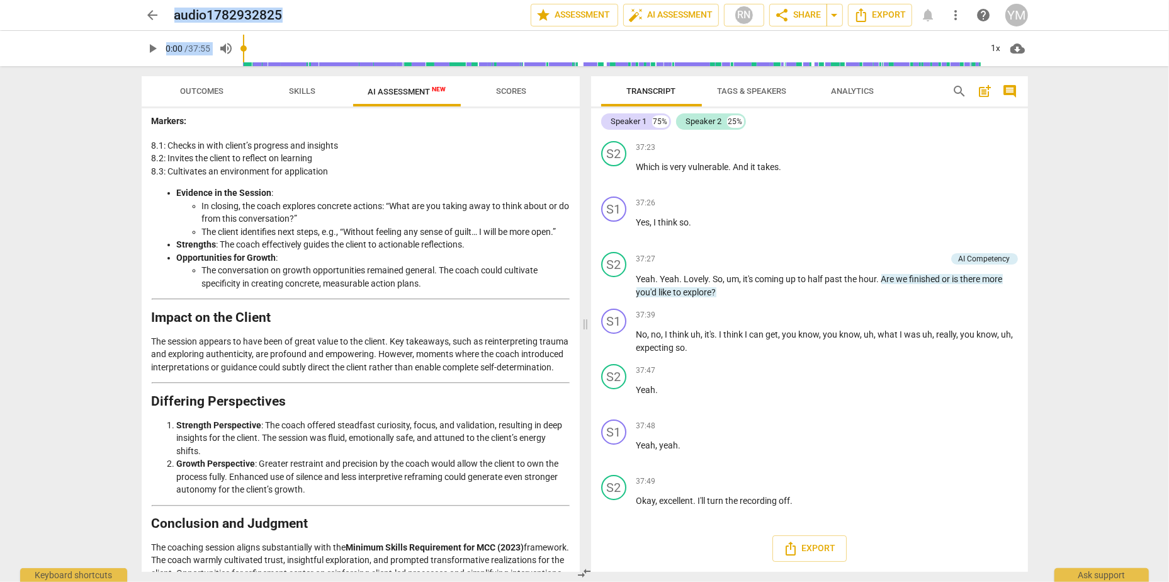
scroll to position [2045, 0]
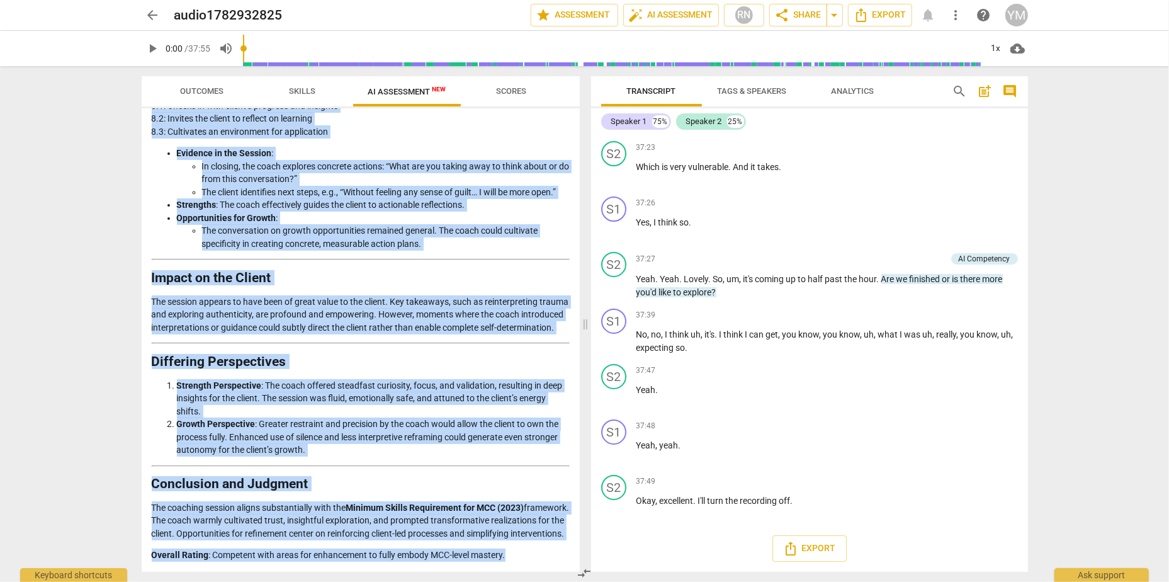
drag, startPoint x: 152, startPoint y: 147, endPoint x: 553, endPoint y: 562, distance: 577.5
click at [553, 562] on div "Disclaimer: AI can make mistakes. Consult a qualified mentor coach before actin…" at bounding box center [361, 339] width 438 height 463
copy div "Loremips do sit Ametcons Adipisc Elit seddoeiu temporinci ut lab etdol'm aliqua…"
